Goal: Task Accomplishment & Management: Use online tool/utility

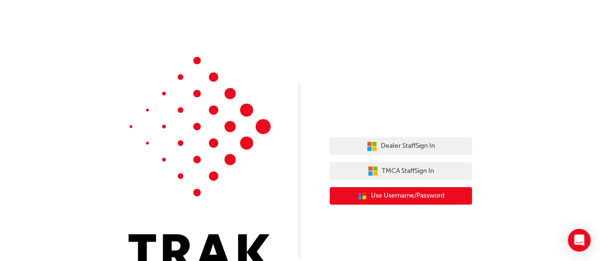
click at [422, 195] on span "Use Username/Password" at bounding box center [407, 196] width 73 height 11
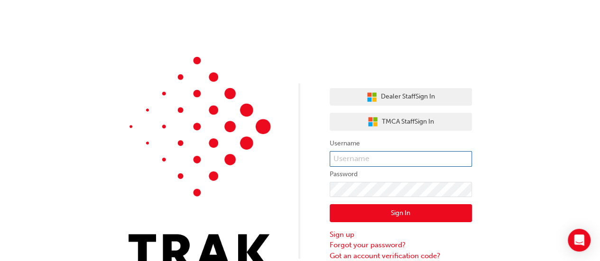
click at [413, 155] on input "text" at bounding box center [400, 159] width 142 height 16
click at [354, 156] on input "text" at bounding box center [400, 159] width 142 height 16
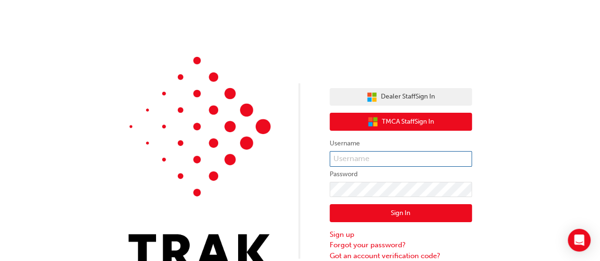
type input "k15866"
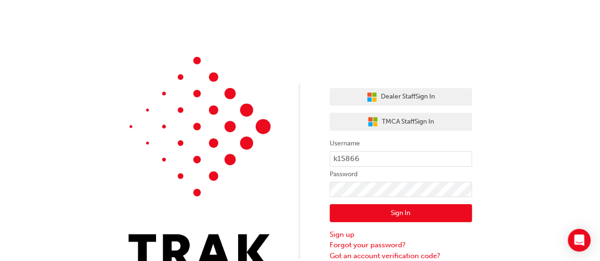
click at [396, 210] on button "Sign In" at bounding box center [400, 213] width 142 height 18
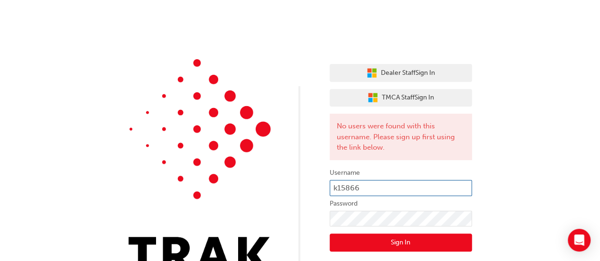
click at [364, 187] on input "k15866" at bounding box center [400, 188] width 142 height 16
drag, startPoint x: 364, startPoint y: 186, endPoint x: 332, endPoint y: 186, distance: 32.7
click at [332, 186] on input "k15866" at bounding box center [400, 188] width 142 height 16
paste input "[PERSON_NAME][EMAIL_ADDRESS][PERSON_NAME][DOMAIN_NAME]"
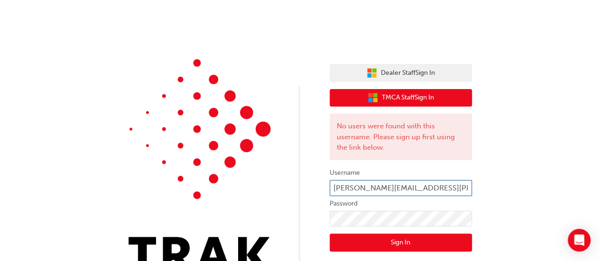
scroll to position [0, 4]
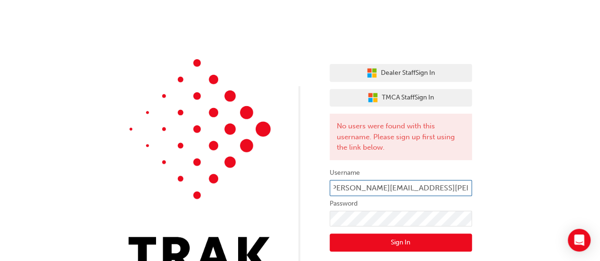
type input "[PERSON_NAME][EMAIL_ADDRESS][PERSON_NAME][DOMAIN_NAME]"
click at [397, 239] on button "Sign In" at bounding box center [400, 243] width 142 height 18
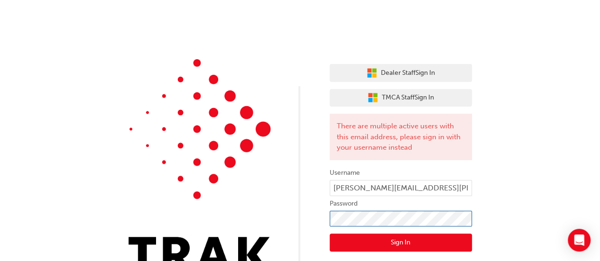
click at [308, 220] on div "Dealer Staff Sign In TMCA Staff Sign In There are multiple active users with th…" at bounding box center [300, 145] width 600 height 291
click at [411, 241] on button "Sign In" at bounding box center [400, 243] width 142 height 18
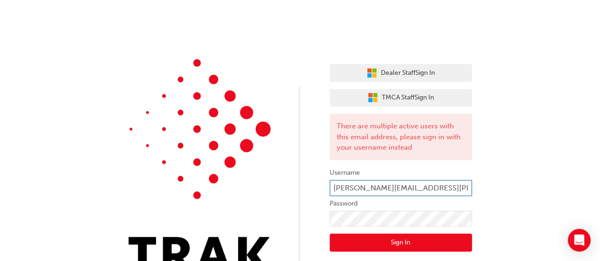
click at [339, 185] on input "[PERSON_NAME][EMAIL_ADDRESS][PERSON_NAME][DOMAIN_NAME]" at bounding box center [400, 188] width 142 height 16
drag, startPoint x: 334, startPoint y: 186, endPoint x: 502, endPoint y: 186, distance: 168.7
click at [502, 186] on div "Dealer Staff Sign In TMCA Staff Sign In There are multiple active users with th…" at bounding box center [300, 145] width 600 height 291
paste input "k15866@toyota"
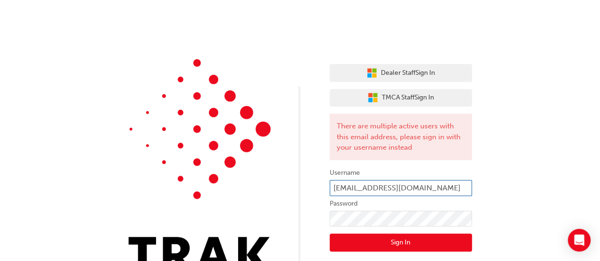
scroll to position [0, 0]
type input "[EMAIL_ADDRESS][DOMAIN_NAME]"
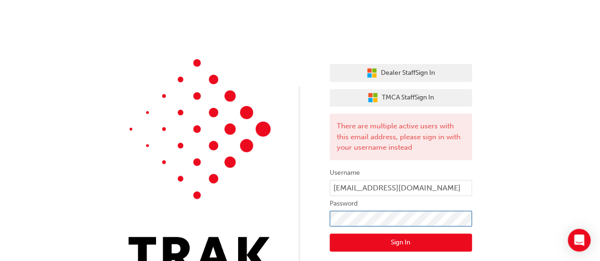
click at [315, 218] on div "Dealer Staff Sign In TMCA Staff Sign In There are multiple active users with th…" at bounding box center [300, 145] width 600 height 291
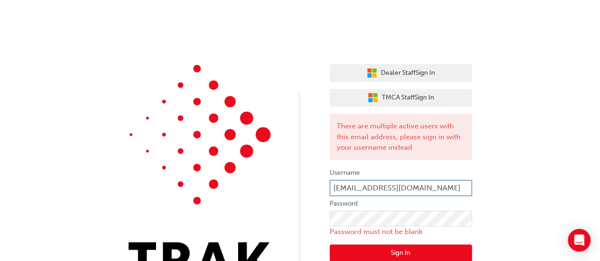
click at [443, 189] on input "[EMAIL_ADDRESS][DOMAIN_NAME]" at bounding box center [400, 188] width 142 height 16
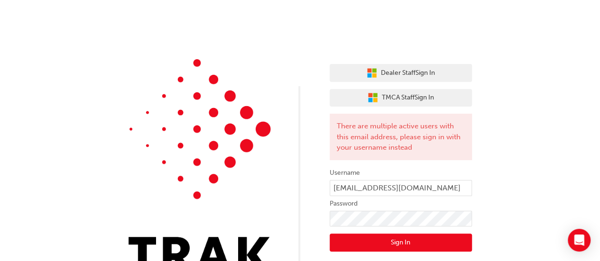
click at [429, 243] on button "Sign In" at bounding box center [400, 243] width 142 height 18
click at [424, 185] on input "[EMAIL_ADDRESS][DOMAIN_NAME]" at bounding box center [400, 188] width 142 height 16
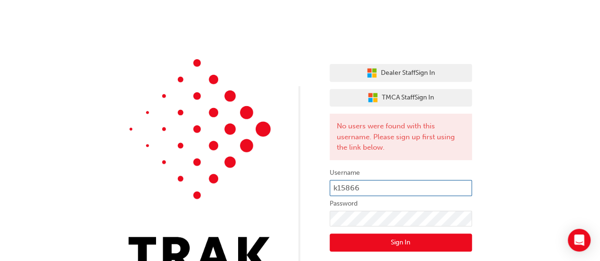
type input "k15866"
click at [354, 240] on button "Sign In" at bounding box center [400, 243] width 142 height 18
click at [522, 151] on div "Dealer Staff Sign In TMCA Staff Sign In No users were found with this username.…" at bounding box center [300, 145] width 600 height 291
